Goal: Task Accomplishment & Management: Manage account settings

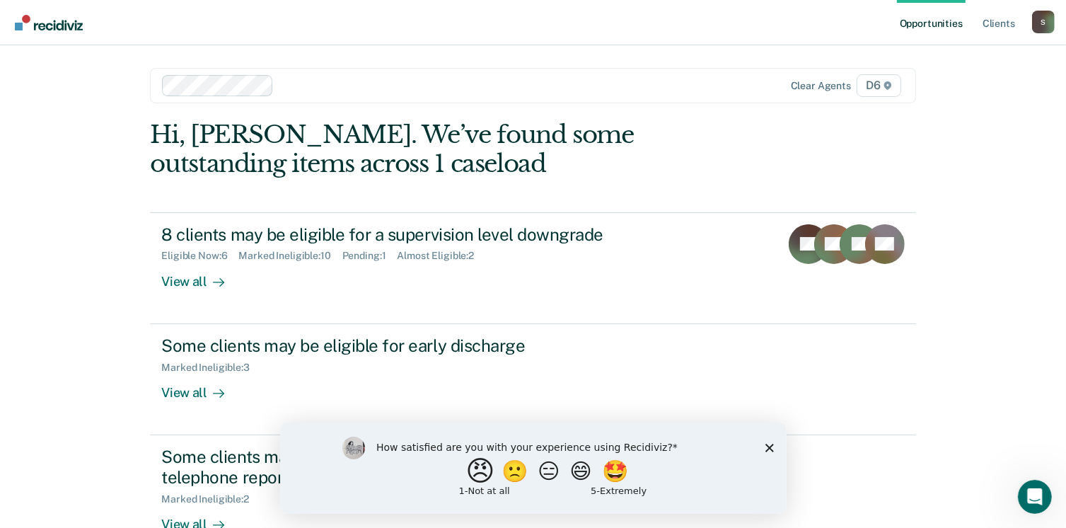
click at [465, 474] on button "😠" at bounding box center [481, 470] width 33 height 28
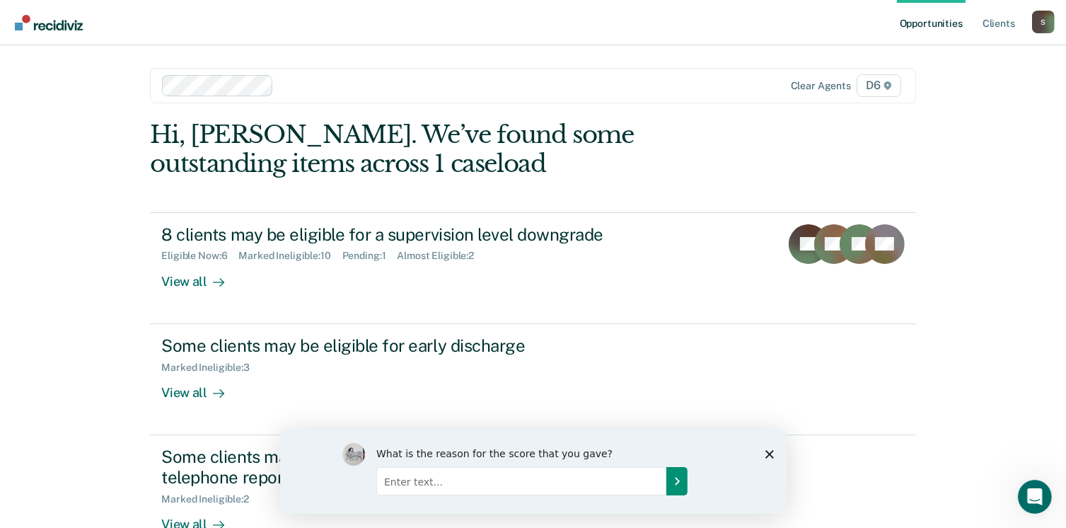
click at [675, 479] on icon "Submit your response" at bounding box center [676, 480] width 11 height 11
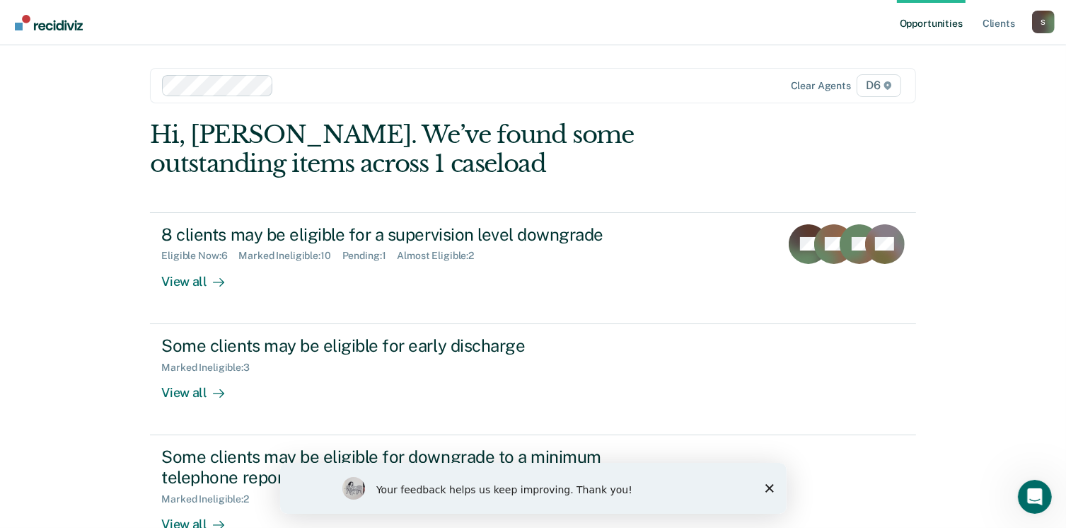
click at [772, 480] on div "Your feedback helps us keep improving. Thank you!" at bounding box center [532, 487] width 506 height 51
click at [767, 485] on polygon "Close survey" at bounding box center [769, 487] width 8 height 8
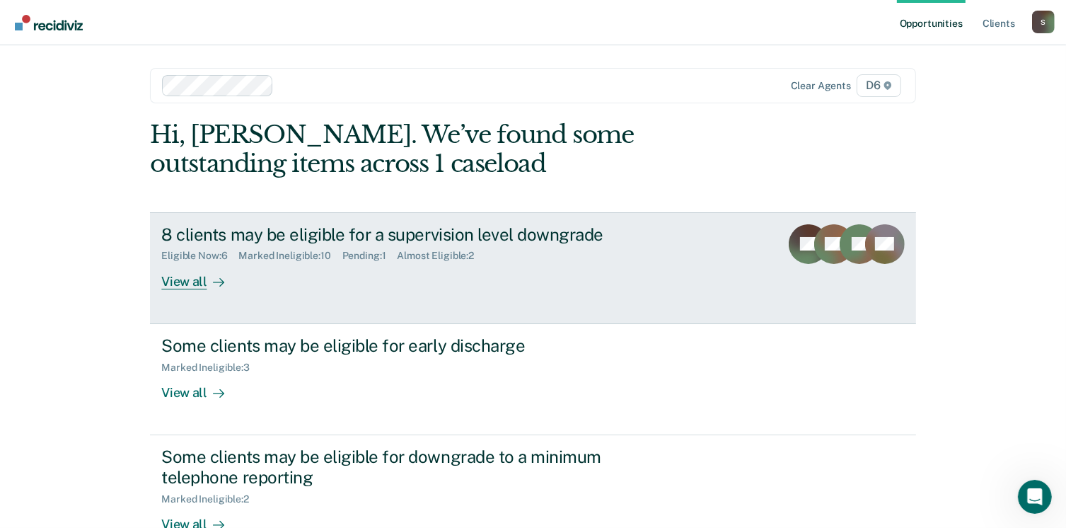
click at [195, 290] on link "8 clients may be eligible for a supervision level downgrade Eligible Now : 6 Ma…" at bounding box center [532, 268] width 765 height 112
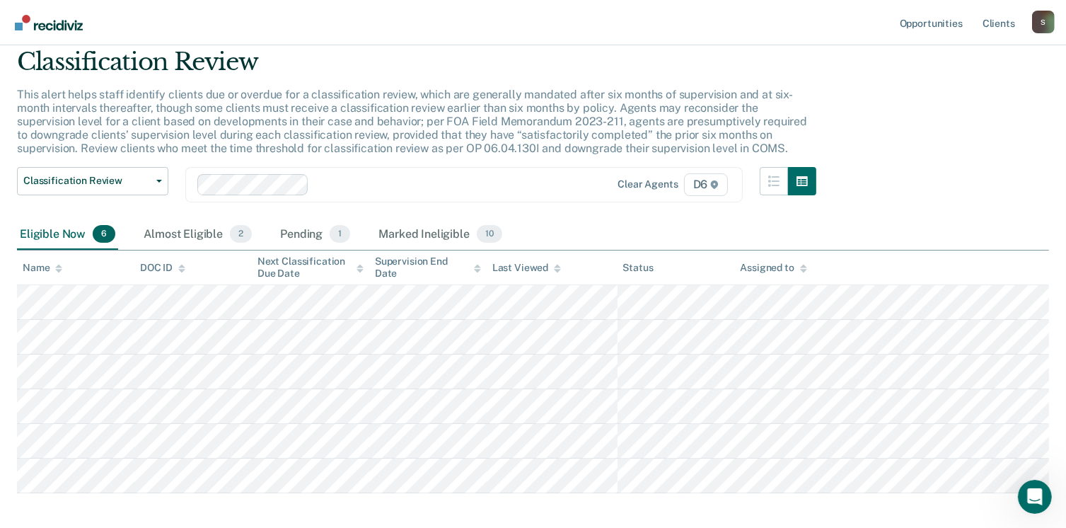
scroll to position [71, 0]
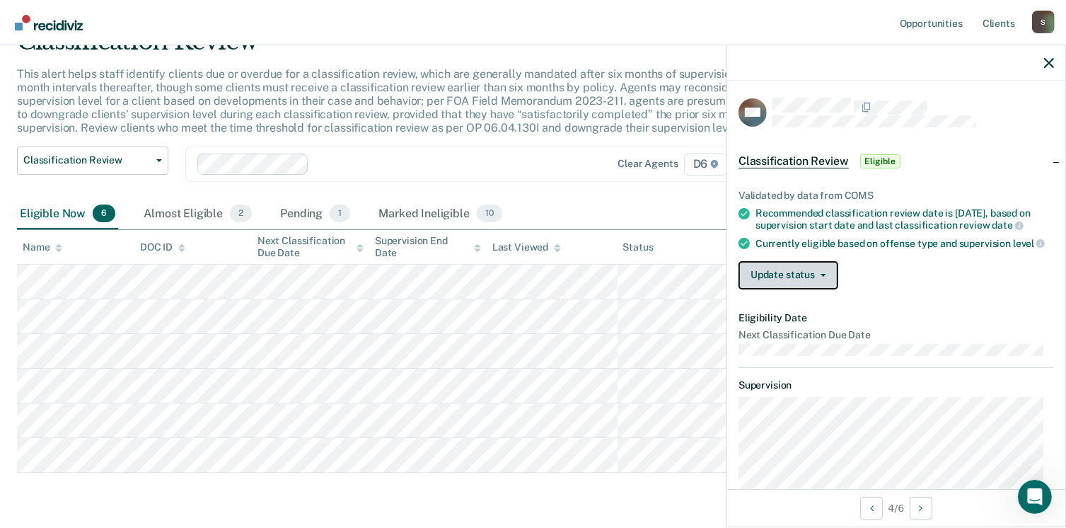
click at [809, 286] on button "Update status" at bounding box center [788, 275] width 100 height 28
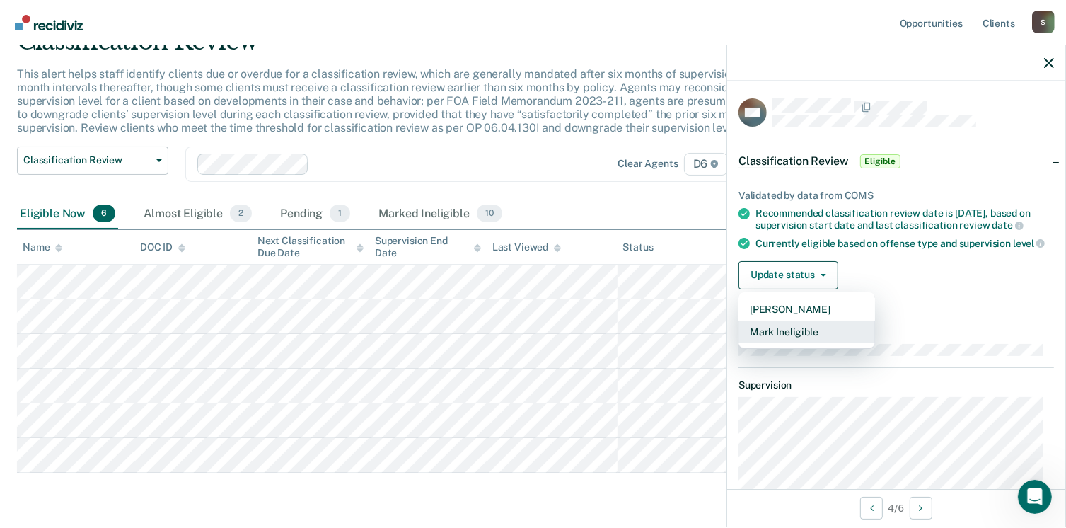
click at [812, 343] on button "Mark Ineligible" at bounding box center [806, 331] width 137 height 23
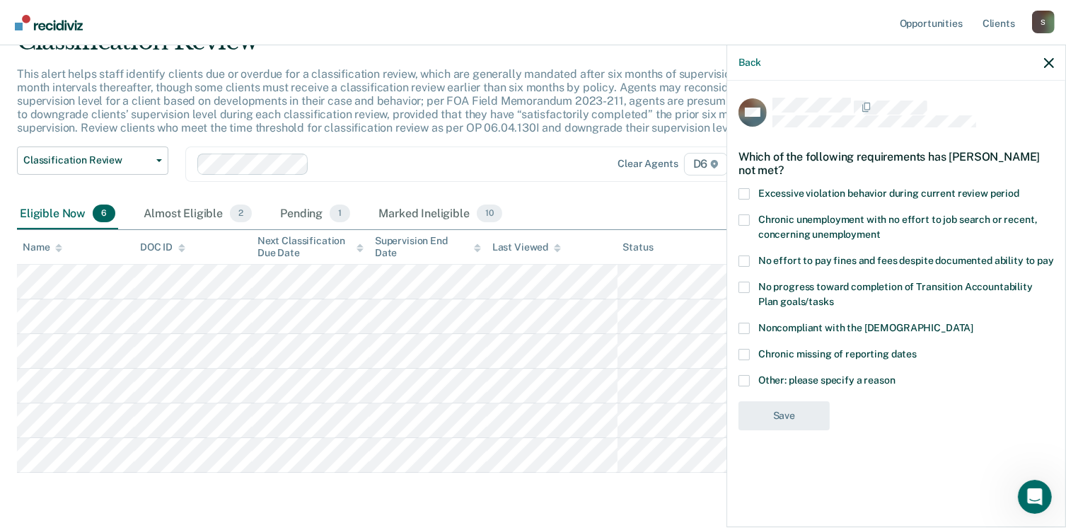
click at [751, 383] on label "Other: please specify a reason" at bounding box center [895, 382] width 315 height 15
click at [895, 375] on input "Other: please specify a reason" at bounding box center [895, 375] width 0 height 0
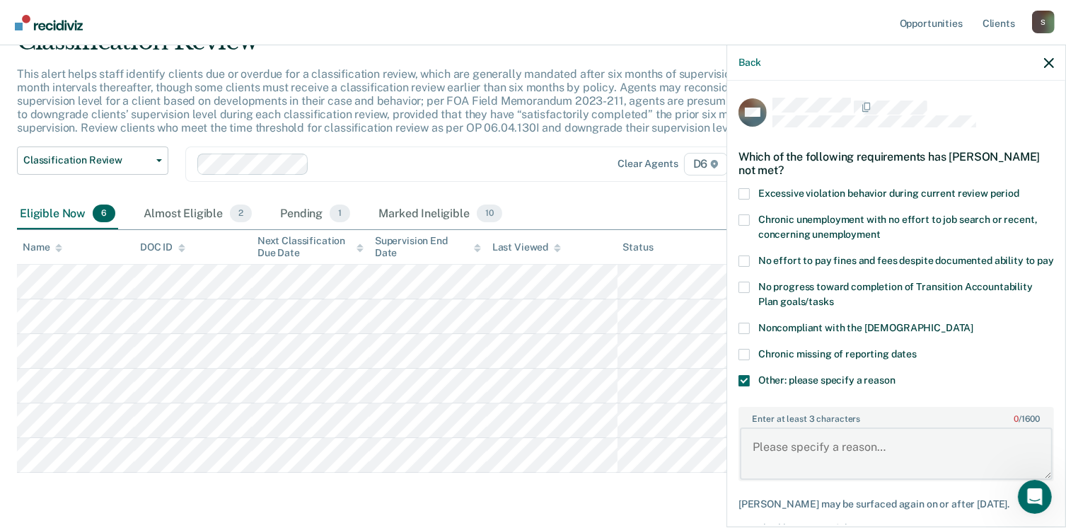
click at [828, 451] on textarea "Enter at least 3 characters 0 / 1600" at bounding box center [896, 453] width 313 height 52
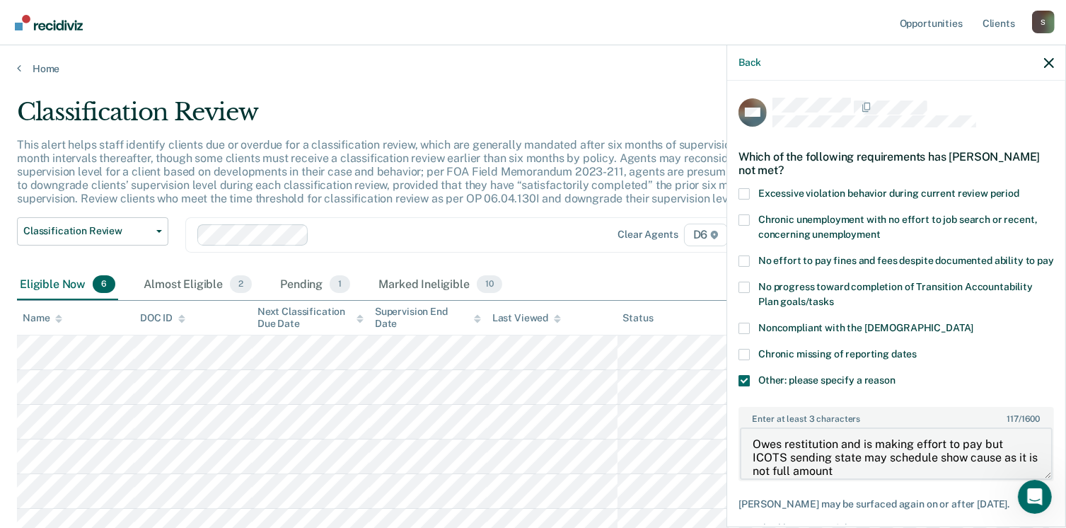
scroll to position [87, 0]
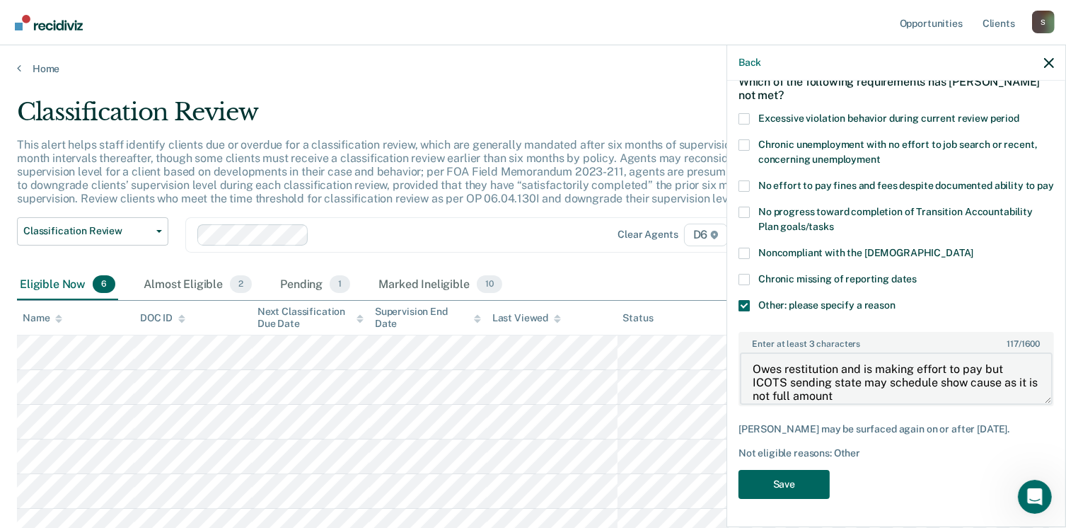
type textarea "Owes restitution and is making effort to pay but ICOTS sending state may schedu…"
click at [796, 487] on button "Save" at bounding box center [783, 484] width 91 height 29
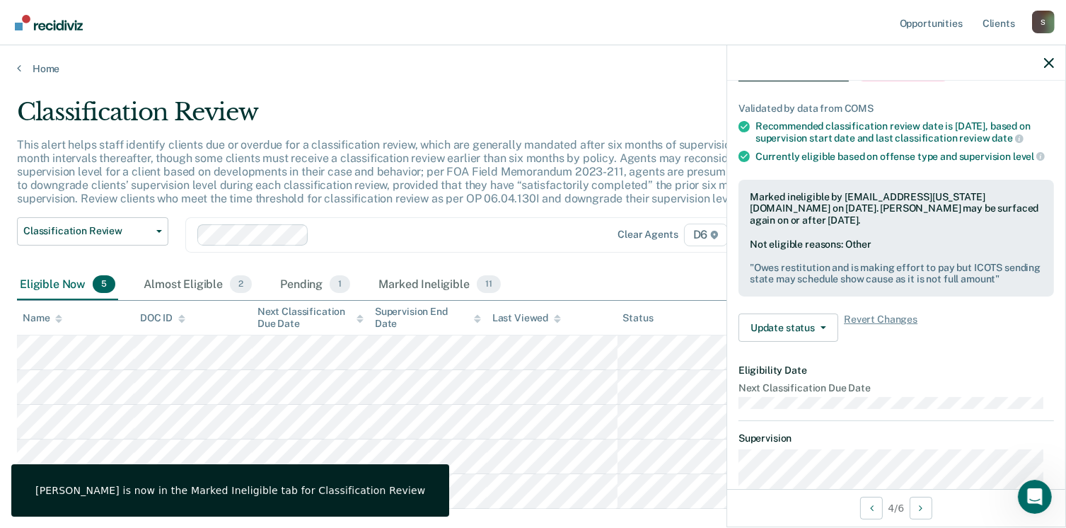
click at [326, 87] on main "Classification Review This alert helps staff identify clients due or overdue fo…" at bounding box center [533, 340] width 1066 height 531
